Goal: Task Accomplishment & Management: Manage account settings

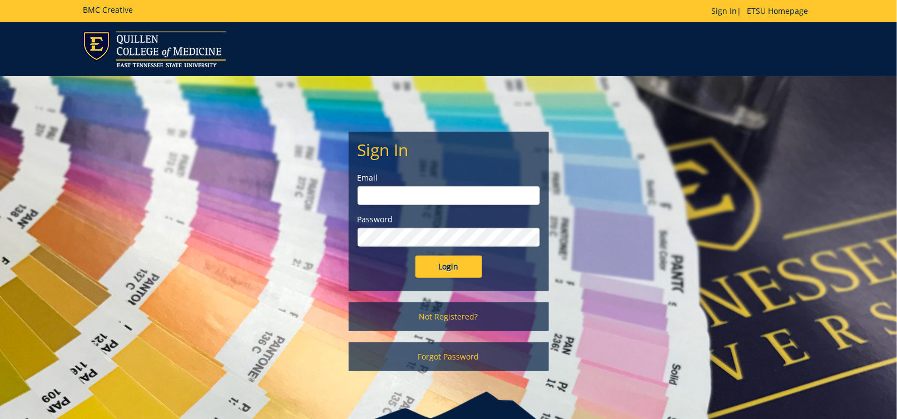
click at [424, 201] on input "email" at bounding box center [449, 195] width 182 height 19
type input "[EMAIL_ADDRESS][DOMAIN_NAME]"
click at [416, 256] on input "Login" at bounding box center [449, 267] width 67 height 22
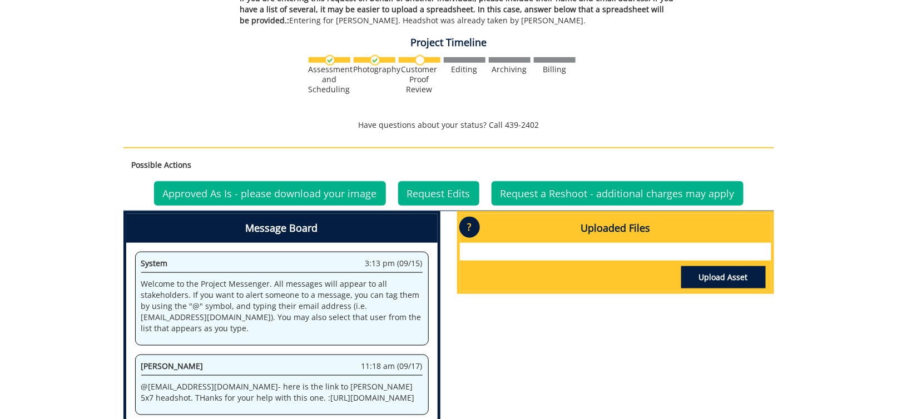
scroll to position [445, 0]
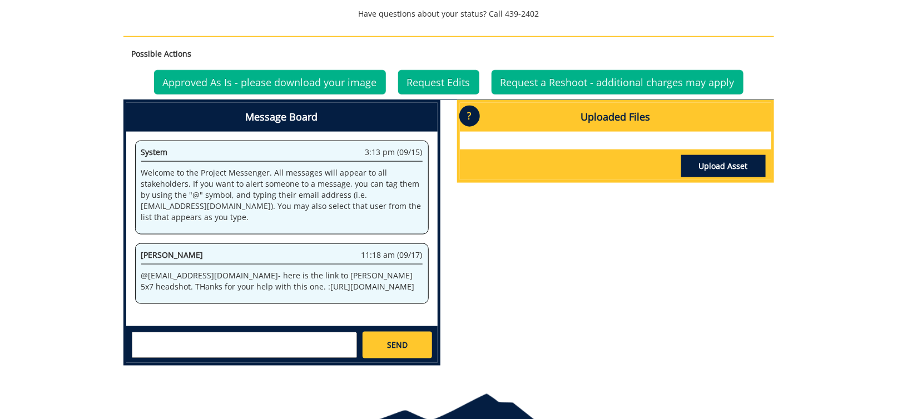
drag, startPoint x: 714, startPoint y: 307, endPoint x: 711, endPoint y: 300, distance: 7.0
click at [714, 304] on div "Message Board System 3:13 pm (09/15) Welcome to the Project Messenger. All mess…" at bounding box center [449, 237] width 668 height 275
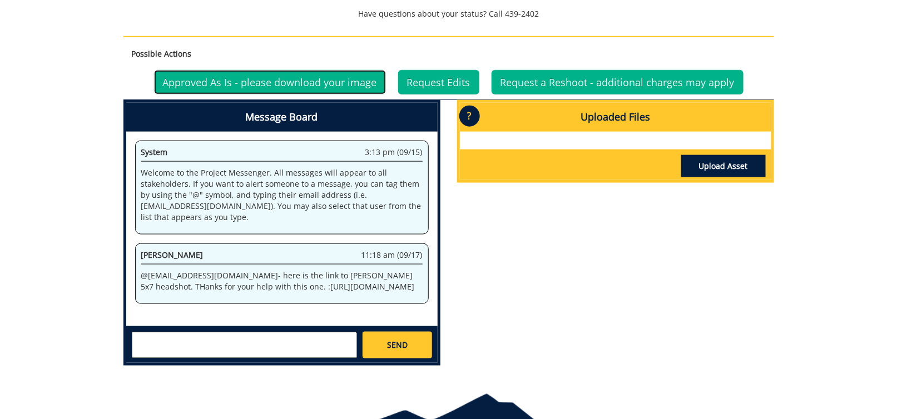
click at [327, 85] on link "Approved As Is - please download your image" at bounding box center [270, 82] width 232 height 24
